Goal: Transaction & Acquisition: Purchase product/service

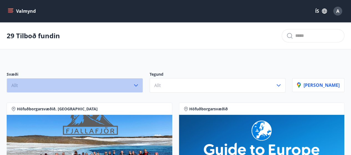
click at [139, 83] on icon "button" at bounding box center [136, 85] width 7 height 7
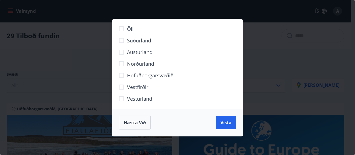
click at [145, 83] on label "Höfuðborgarsvæðið" at bounding box center [174, 78] width 116 height 12
click at [228, 122] on span "Vista" at bounding box center [226, 123] width 11 height 6
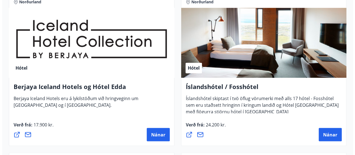
scroll to position [452, 0]
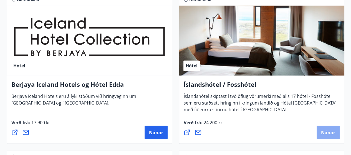
click at [326, 131] on span "Nánar" at bounding box center [328, 132] width 14 height 6
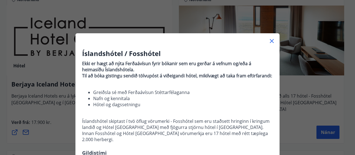
click at [248, 120] on p "Íslandshótel skiptast í tvö öflug vörumerki - Fosshótel sem eru staðsett hringi…" at bounding box center [177, 130] width 191 height 24
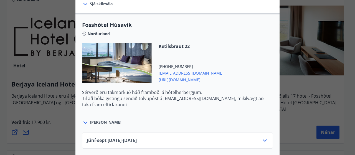
scroll to position [200, 0]
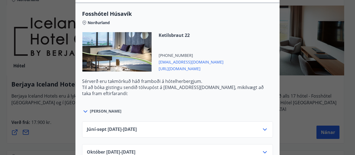
click at [84, 108] on icon at bounding box center [85, 111] width 7 height 7
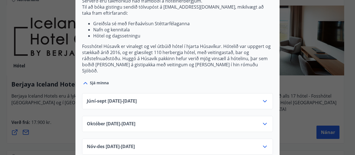
scroll to position [289, 0]
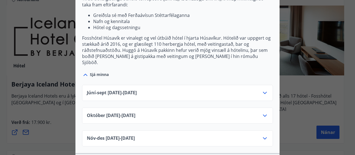
click at [263, 90] on icon at bounding box center [265, 93] width 7 height 7
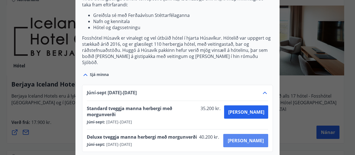
click at [256, 138] on span "Kaupa" at bounding box center [246, 141] width 36 height 6
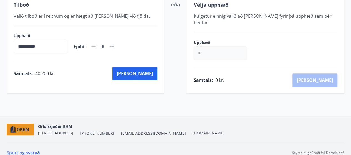
scroll to position [123, 0]
click at [210, 50] on input "*" at bounding box center [220, 53] width 53 height 14
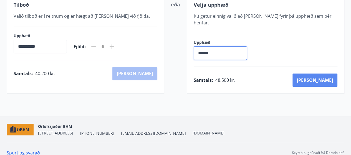
type input "******"
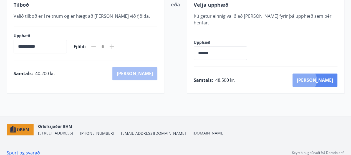
click at [328, 74] on button "Kaup" at bounding box center [314, 80] width 45 height 13
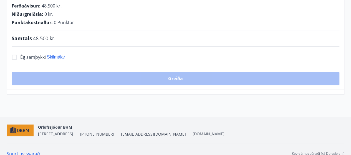
scroll to position [123, 0]
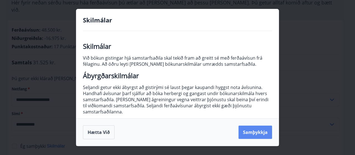
click at [250, 135] on button "Samþykkja" at bounding box center [256, 132] width 34 height 13
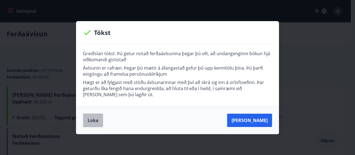
click at [95, 122] on button "Loka" at bounding box center [93, 120] width 20 height 14
